Goal: Task Accomplishment & Management: Manage account settings

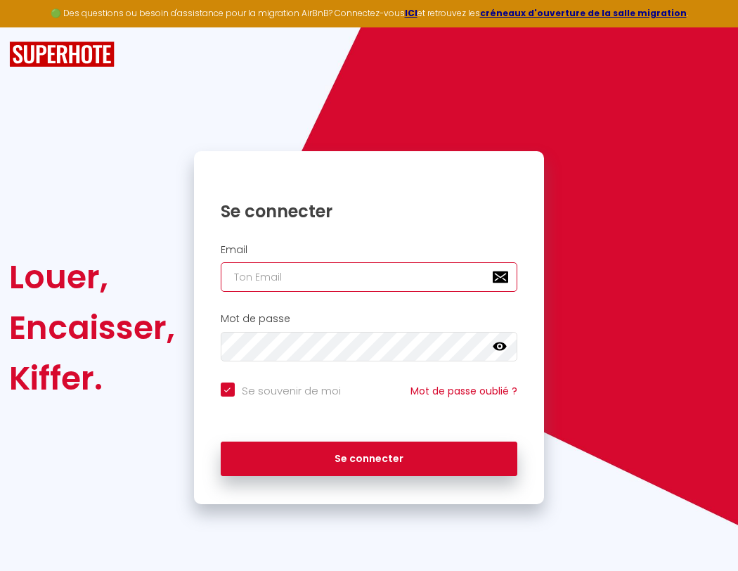
type input "l"
checkbox input "true"
type input "le"
checkbox input "true"
type input "les"
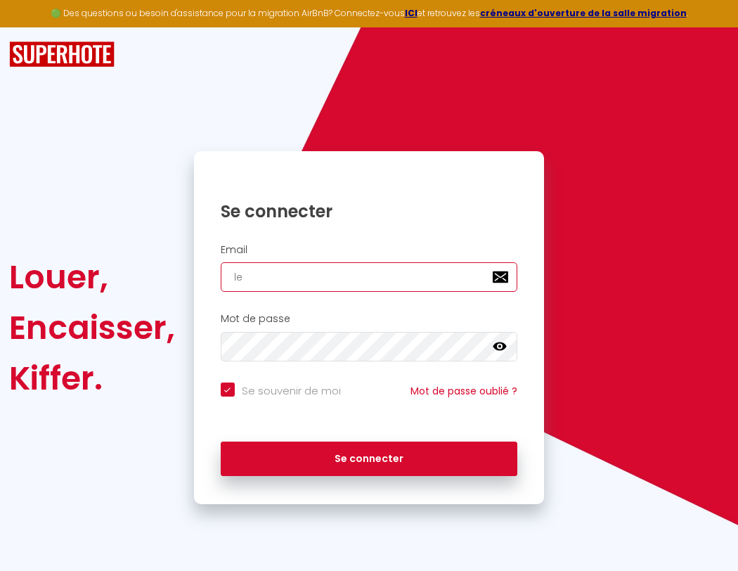
checkbox input "true"
type input "lesp"
checkbox input "true"
type input "lespa"
checkbox input "true"
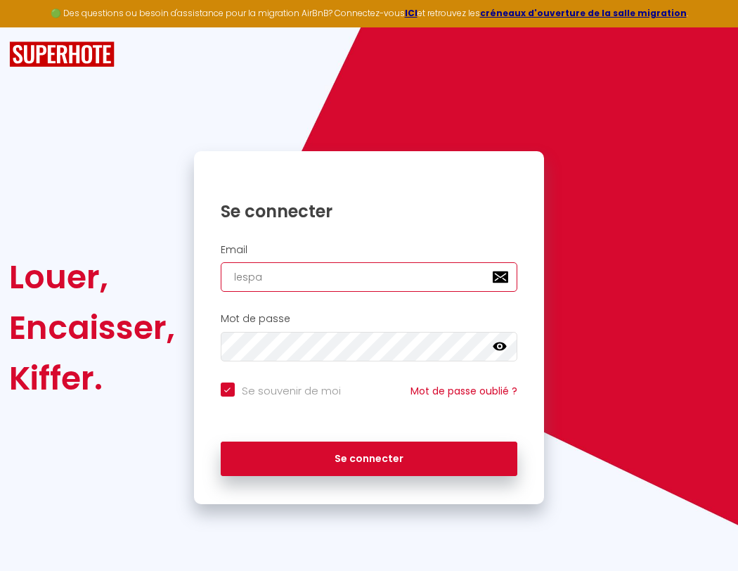
type input "lespac"
checkbox input "true"
type input "lespace"
checkbox input "true"
type input "l"
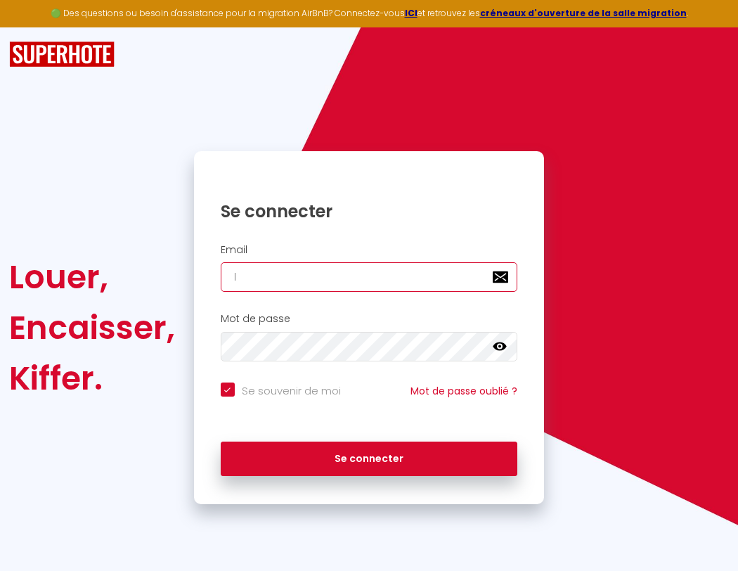
checkbox input "true"
type input "lespaced"
checkbox input "true"
type input "le"
checkbox input "true"
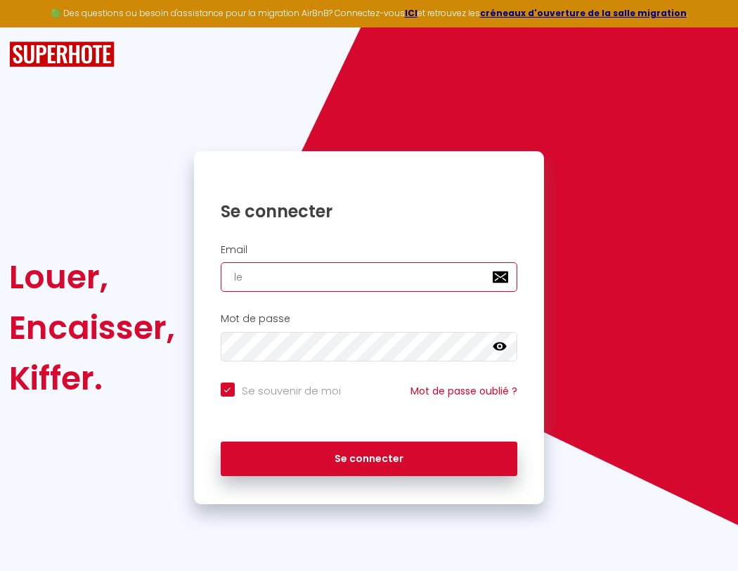
type input "lespacede"
checkbox input "true"
type input "lespacedet"
checkbox input "true"
type input "lespacedete"
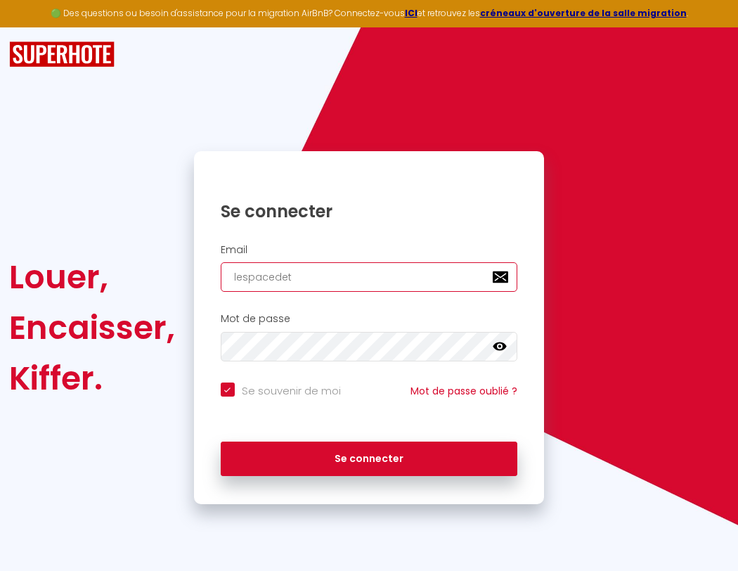
checkbox input "true"
type input "lespacedeten"
checkbox input "true"
type input "lespacedetent"
checkbox input "true"
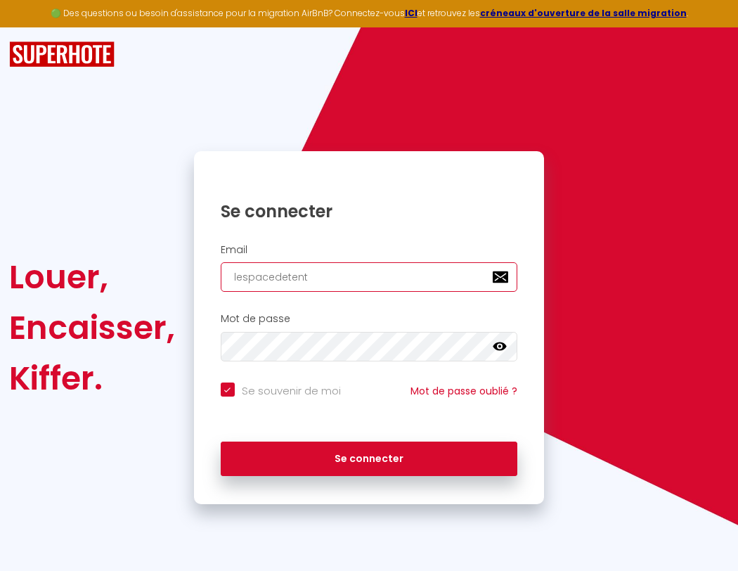
type input "l"
checkbox input "true"
type input "lespacedetente"
checkbox input "true"
type input "le"
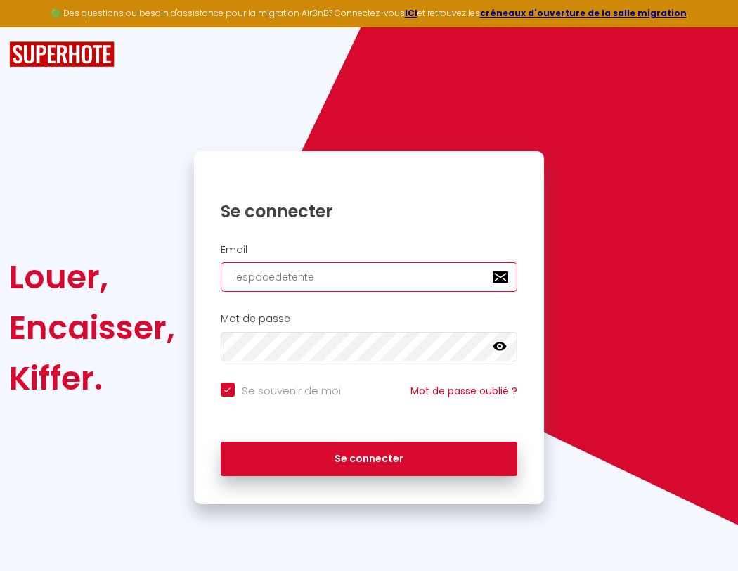
checkbox input "true"
type input "lespacedetente@"
checkbox input "true"
type input "les"
checkbox input "true"
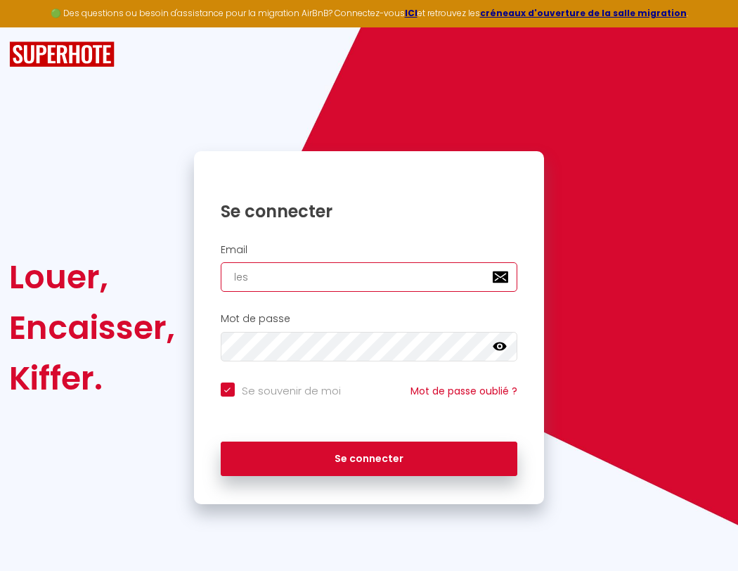
type input "lespacedetente@g"
checkbox input "true"
type input "lesp"
checkbox input "true"
type input "lespacedetente@gm"
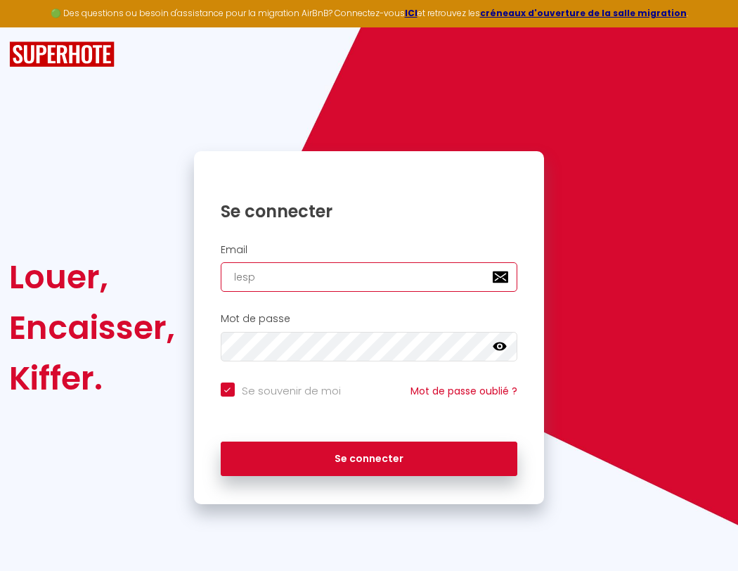
checkbox input "true"
type input "lespa"
checkbox input "true"
type input "lespacedetente@gma"
checkbox input "true"
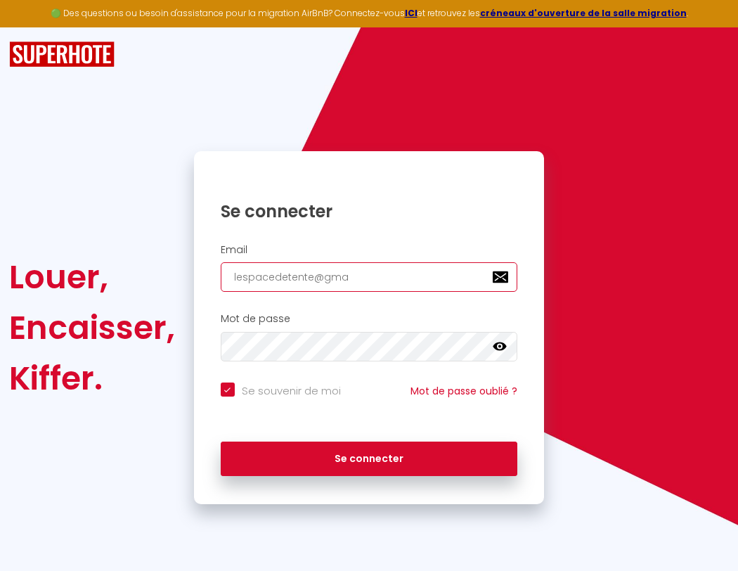
type input "lespac"
checkbox input "true"
